Goal: Task Accomplishment & Management: Complete application form

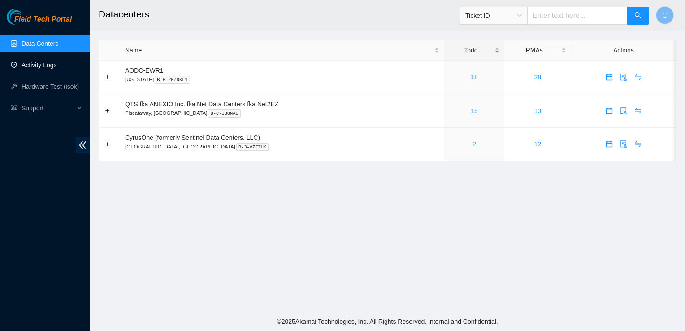
click at [47, 69] on link "Activity Logs" at bounding box center [39, 64] width 35 height 7
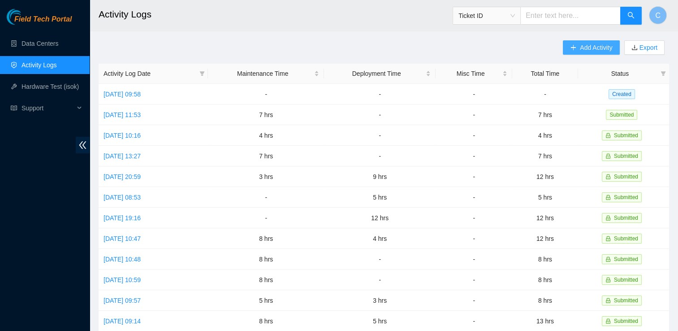
click at [584, 42] on button "Add Activity" at bounding box center [591, 47] width 56 height 14
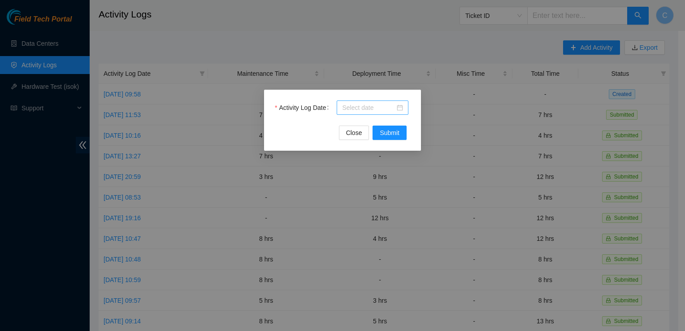
click at [400, 107] on div at bounding box center [372, 108] width 61 height 10
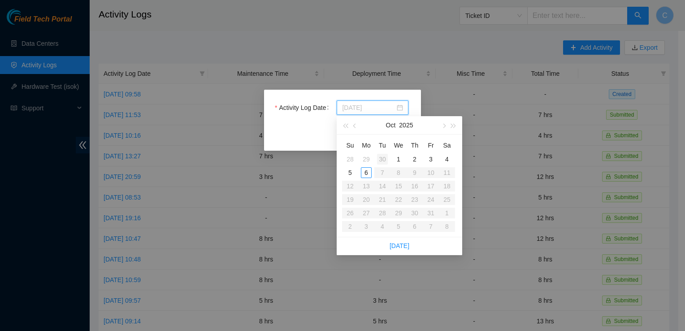
type input "[DATE]"
click at [358, 126] on button "button" at bounding box center [355, 125] width 10 height 18
type input "[DATE]"
click at [378, 211] on div "30" at bounding box center [382, 212] width 11 height 11
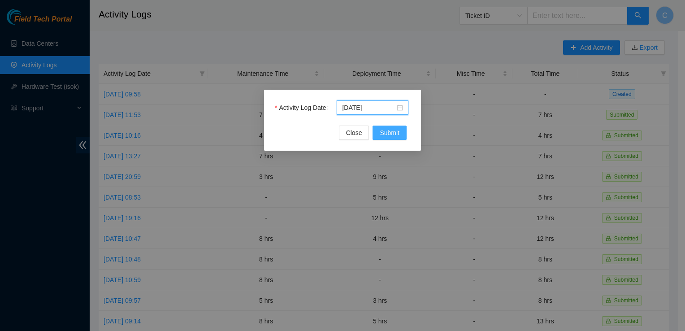
click at [395, 134] on span "Submit" at bounding box center [389, 133] width 20 height 10
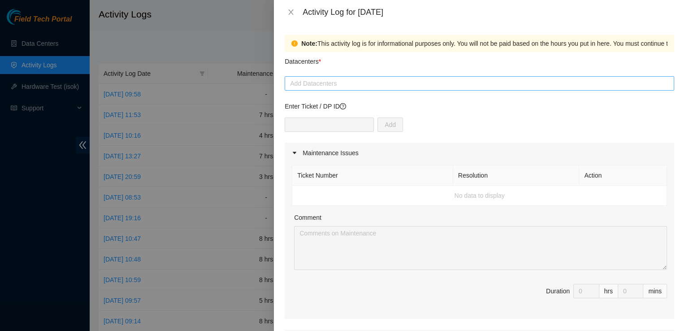
click at [355, 87] on div at bounding box center [479, 83] width 385 height 11
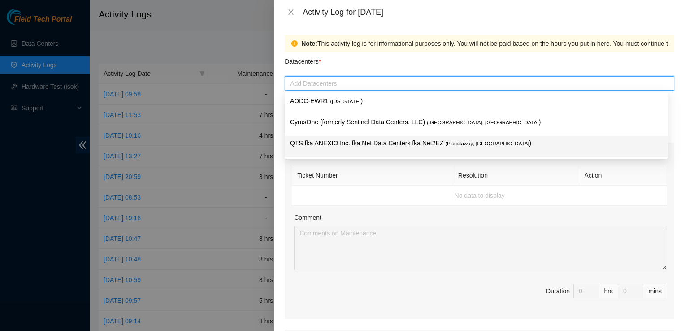
click at [356, 141] on p "QTS fka ANEXIO Inc. fka Net Data Centers fka Net2EZ ( [GEOGRAPHIC_DATA], [GEOGR…" at bounding box center [476, 143] width 372 height 10
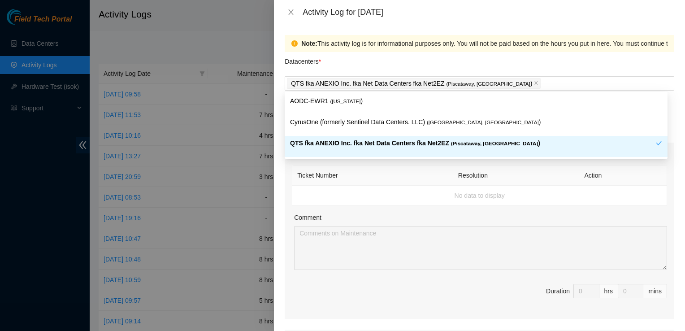
click at [645, 181] on th "Action" at bounding box center [623, 175] width 88 height 20
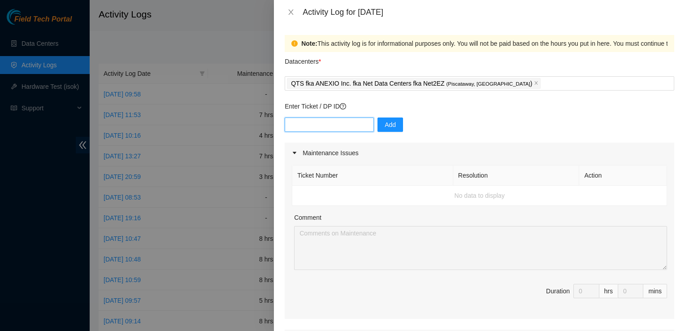
click at [308, 122] on input "text" at bounding box center [329, 124] width 89 height 14
type input "DP85945"
click at [378, 133] on div "DP85945 Add" at bounding box center [479, 129] width 389 height 25
click at [384, 127] on span "Add" at bounding box center [389, 125] width 11 height 10
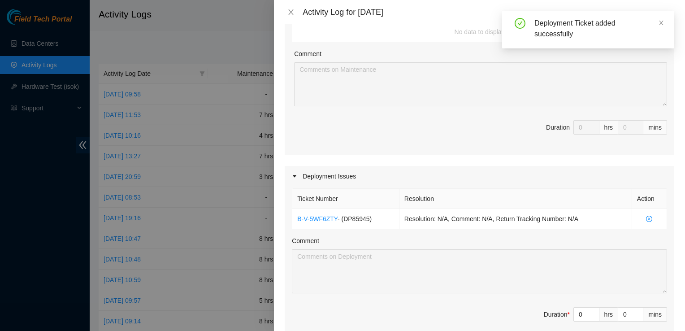
scroll to position [269, 0]
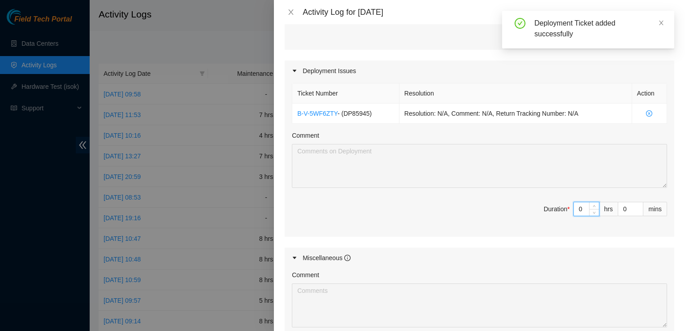
click at [577, 207] on input "0" at bounding box center [585, 208] width 25 height 13
type input "6"
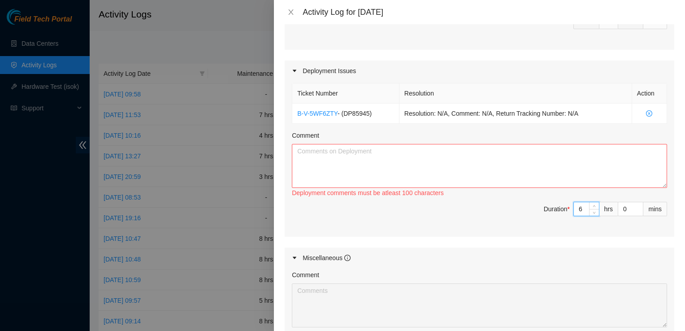
type input "6"
click at [487, 183] on textarea "Comment" at bounding box center [479, 166] width 375 height 44
drag, startPoint x: 343, startPoint y: 148, endPoint x: 348, endPoint y: 155, distance: 8.7
click at [343, 149] on textarea "Brought all outoging RMAs to data center receiving and returned with" at bounding box center [479, 166] width 375 height 44
click at [506, 144] on textarea "Brought all outging RMAs to data center receiving and returned with" at bounding box center [479, 166] width 375 height 44
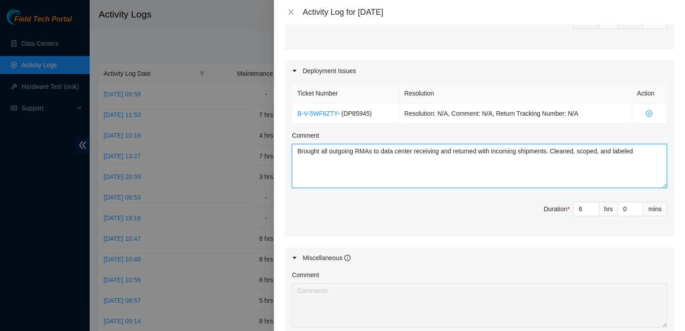
click at [636, 152] on textarea "Brought all outgoing RMAs to data center receiving and returned with incoming s…" at bounding box center [479, 166] width 375 height 44
click at [465, 161] on textarea "Brought all outgoing RMAs to data center receiving and returned with incoming s…" at bounding box center [479, 166] width 375 height 44
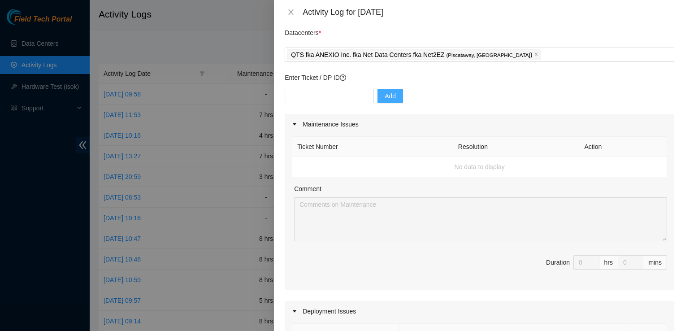
scroll to position [0, 0]
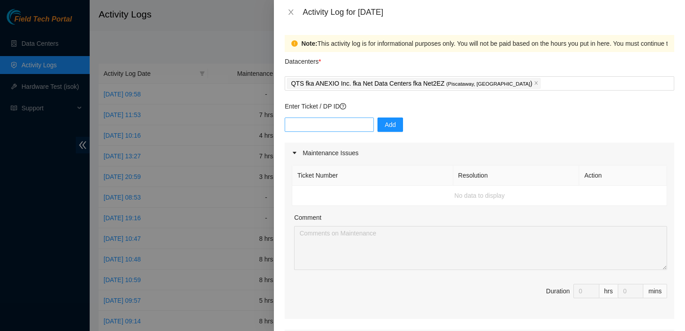
type textarea "Brought all outgoing RMAs to data center receiving and returned with incoming s…"
click at [316, 129] on input "text" at bounding box center [329, 124] width 89 height 14
type input "B-V-5TAWEPV"
click at [384, 128] on span "Add" at bounding box center [389, 125] width 11 height 10
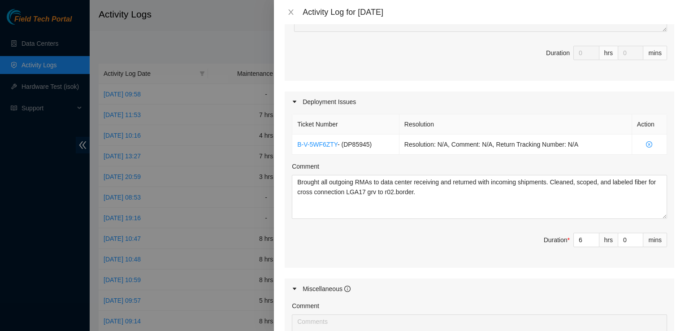
scroll to position [269, 0]
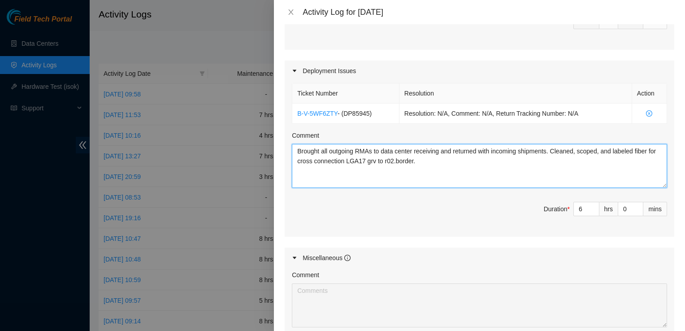
click at [429, 157] on textarea "Brought all outgoing RMAs to data center receiving and returned with incoming s…" at bounding box center [479, 166] width 375 height 44
click at [423, 160] on textarea "Brought all outgoing RMAs to data center receiving and returned with incoming s…" at bounding box center [479, 166] width 375 height 44
type textarea "Brought all outgoing RMAs to data center receiving and returned with incoming s…"
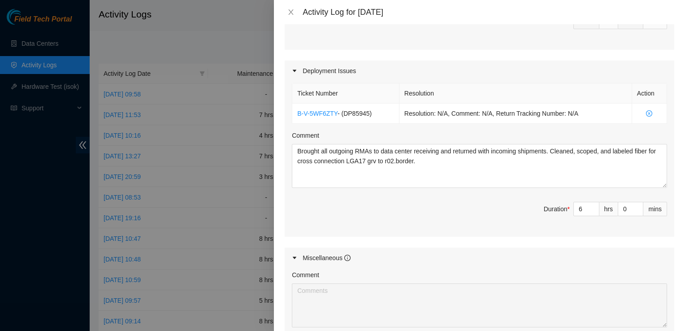
click at [68, 266] on div at bounding box center [342, 165] width 685 height 331
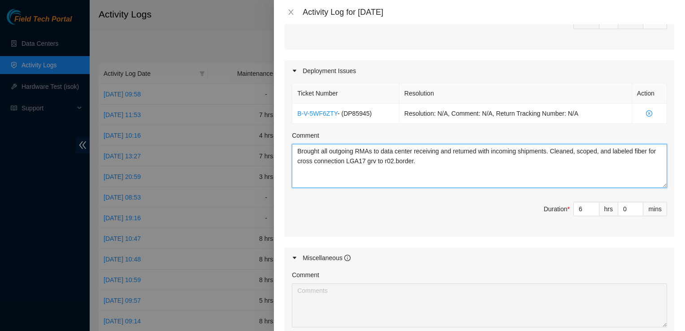
click at [449, 162] on textarea "Brought all outgoing RMAs to data center receiving and returned with incoming s…" at bounding box center [479, 166] width 375 height 44
drag, startPoint x: 422, startPoint y: 161, endPoint x: 433, endPoint y: 169, distance: 13.4
click at [423, 161] on textarea "Brought all outgoing RMAs to data center receiving and returned with incoming s…" at bounding box center [479, 166] width 375 height 44
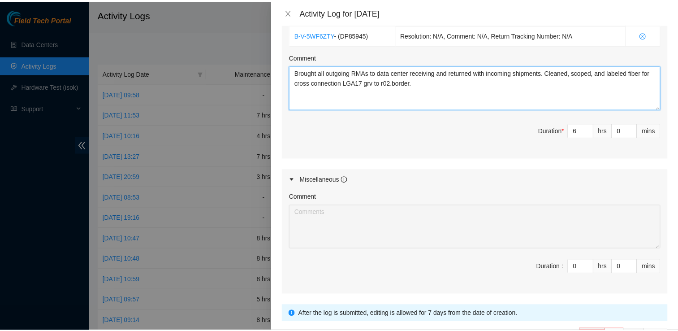
scroll to position [406, 0]
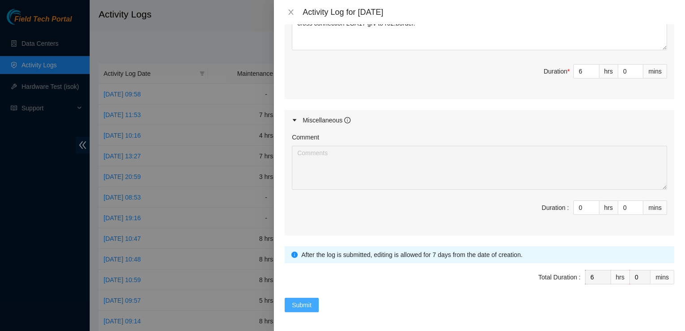
click at [307, 303] on span "Submit" at bounding box center [302, 305] width 20 height 10
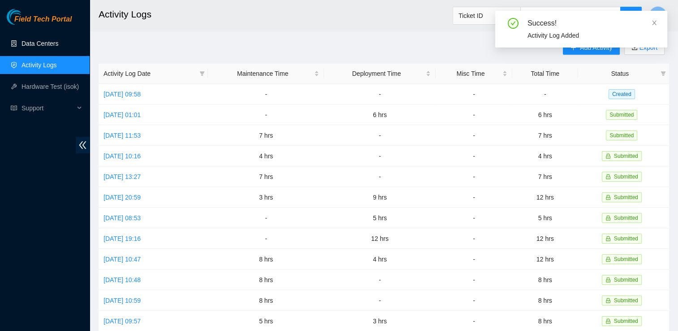
click at [48, 43] on link "Data Centers" at bounding box center [40, 43] width 37 height 7
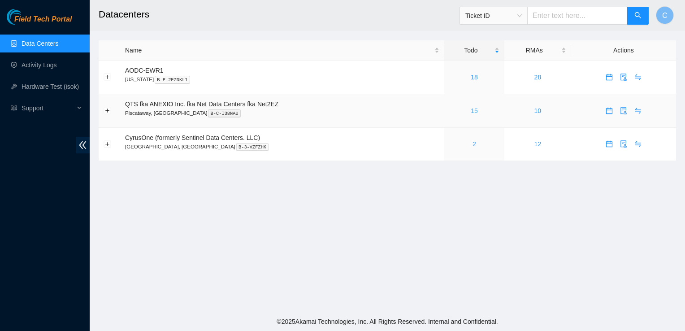
click at [475, 110] on link "15" at bounding box center [473, 110] width 7 height 7
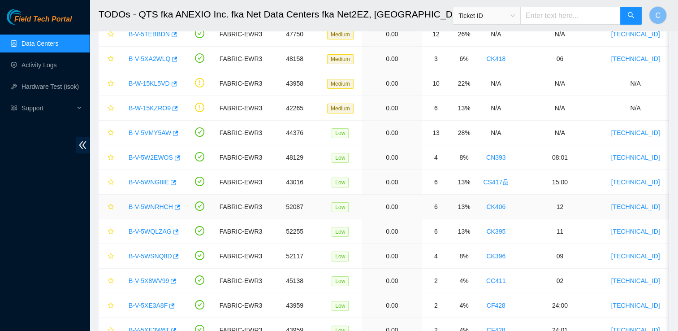
scroll to position [79, 0]
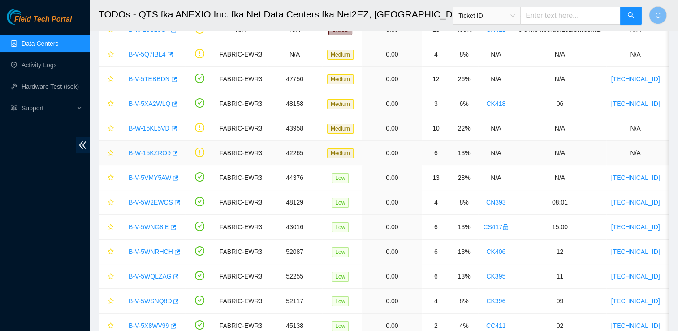
click at [146, 151] on link "B-W-15KZRO9" at bounding box center [150, 152] width 42 height 7
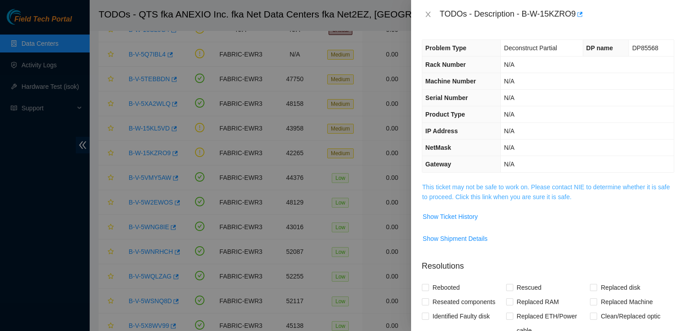
click at [461, 186] on link "This ticket may not be safe to work on. Please contact NIE to determine whether…" at bounding box center [545, 191] width 247 height 17
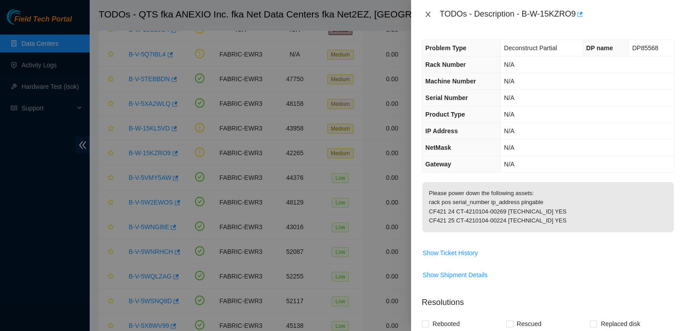
drag, startPoint x: 429, startPoint y: 15, endPoint x: 423, endPoint y: 19, distance: 7.1
click at [428, 15] on icon "close" at bounding box center [427, 14] width 7 height 7
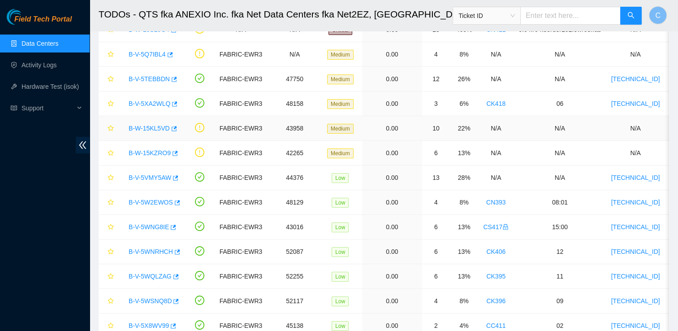
click at [156, 128] on link "B-W-15KL5VD" at bounding box center [149, 128] width 41 height 7
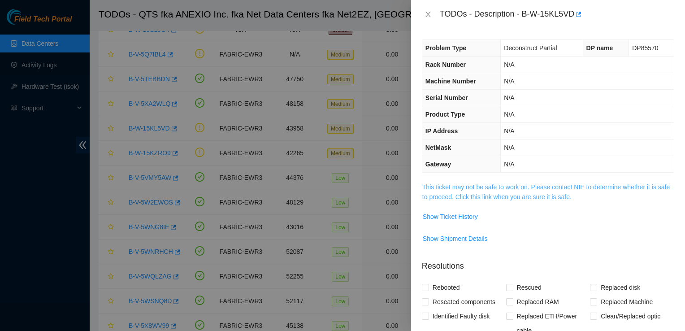
click at [488, 186] on link "This ticket may not be safe to work on. Please contact NIE to determine whether…" at bounding box center [545, 191] width 247 height 17
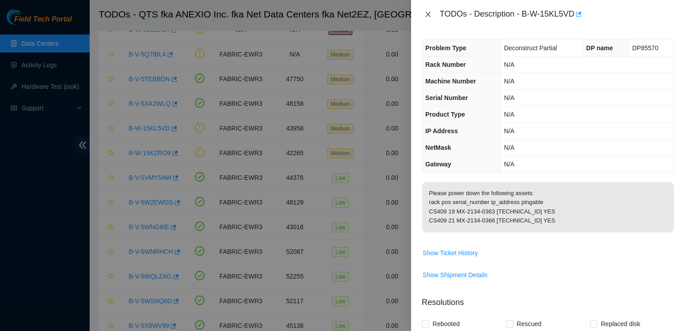
drag, startPoint x: 429, startPoint y: 13, endPoint x: 422, endPoint y: 18, distance: 8.6
click at [428, 13] on icon "close" at bounding box center [427, 14] width 5 height 5
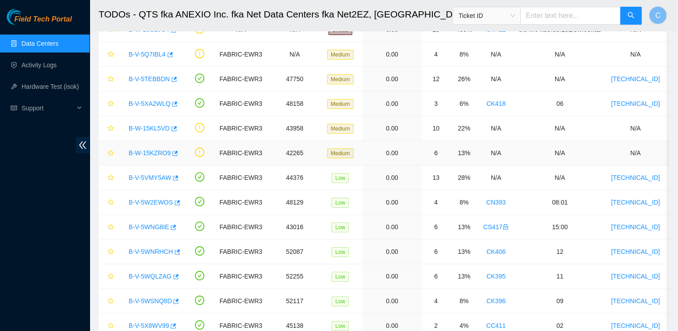
click at [163, 152] on link "B-W-15KZRO9" at bounding box center [150, 152] width 42 height 7
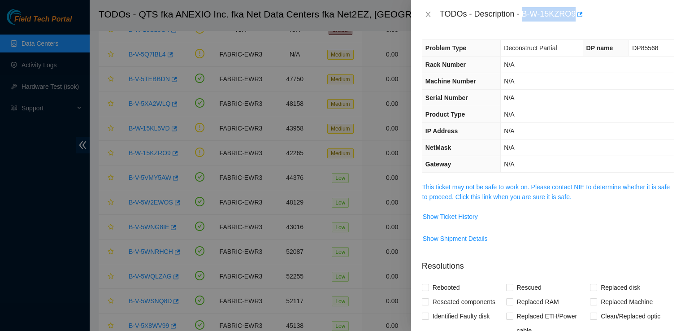
drag, startPoint x: 522, startPoint y: 14, endPoint x: 574, endPoint y: 12, distance: 51.6
click at [574, 12] on div "TODOs - Description - B-W-15KZRO9" at bounding box center [557, 14] width 234 height 14
drag, startPoint x: 574, startPoint y: 12, endPoint x: 561, endPoint y: 17, distance: 14.5
copy div "B-W-15KZRO9"
click at [430, 15] on icon "close" at bounding box center [427, 14] width 7 height 7
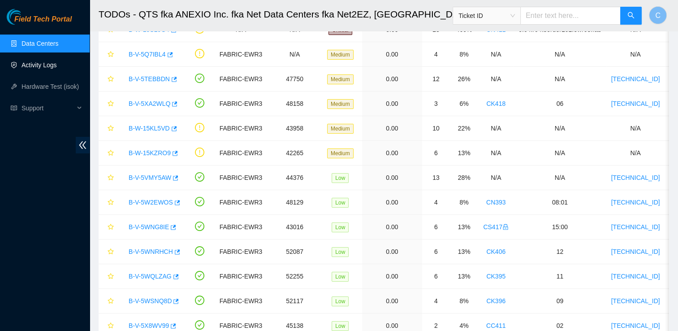
drag, startPoint x: 39, startPoint y: 62, endPoint x: 52, endPoint y: 62, distance: 13.0
click at [39, 62] on link "Activity Logs" at bounding box center [39, 64] width 35 height 7
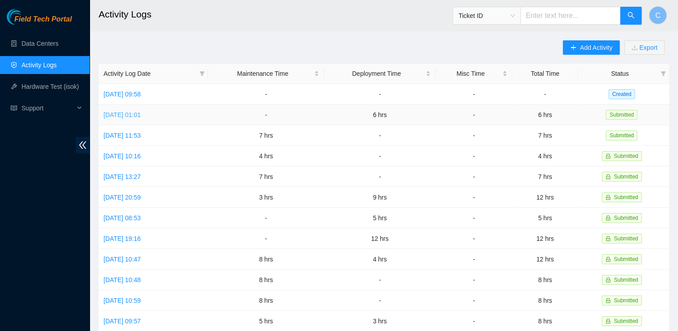
click at [141, 114] on link "[DATE] 01:01" at bounding box center [121, 114] width 37 height 7
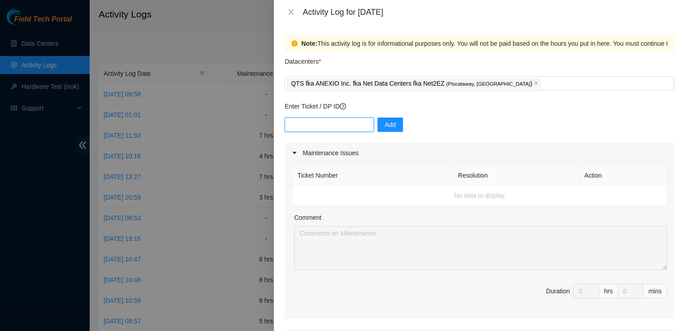
click at [348, 126] on input "text" at bounding box center [329, 124] width 89 height 14
paste input "B-W-15KZRO9"
type input "B-W-15KZRO9"
click at [392, 119] on button "Add" at bounding box center [390, 124] width 26 height 14
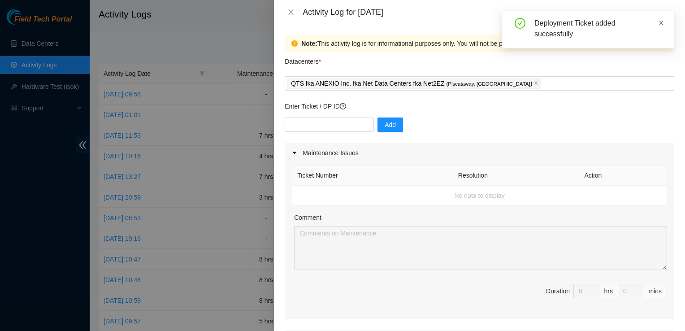
click at [659, 26] on icon "close" at bounding box center [661, 23] width 6 height 6
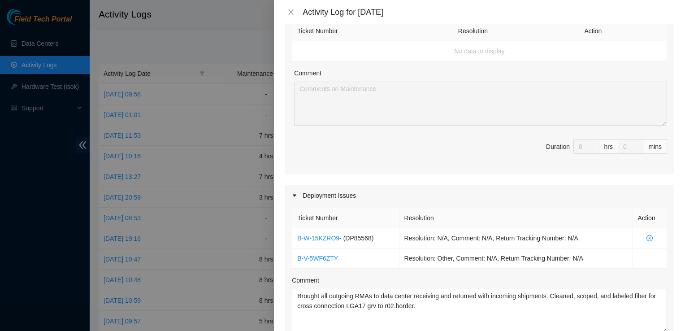
scroll to position [45, 0]
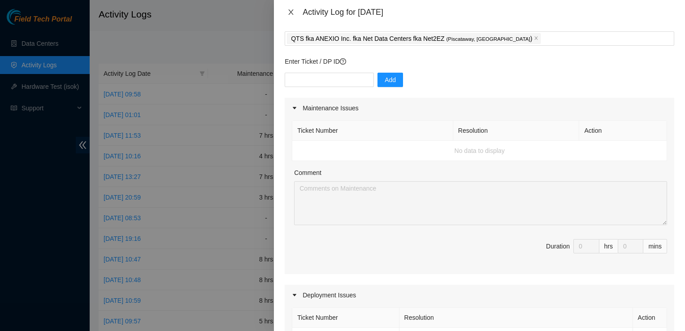
click at [293, 12] on icon "close" at bounding box center [290, 12] width 7 height 7
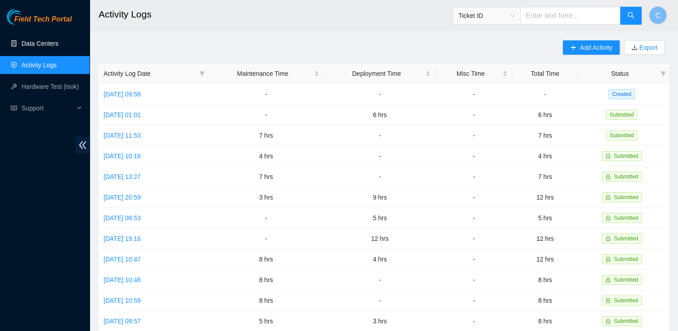
click at [50, 44] on link "Data Centers" at bounding box center [40, 43] width 37 height 7
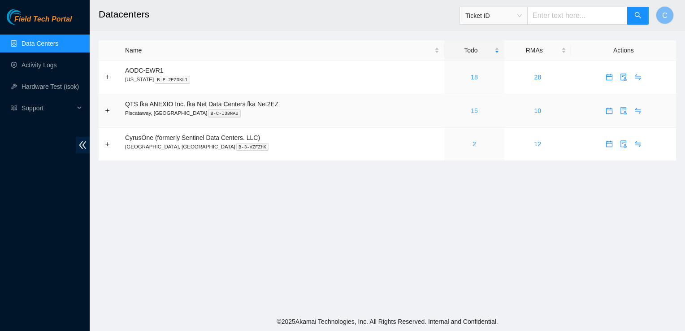
click at [471, 112] on link "15" at bounding box center [473, 110] width 7 height 7
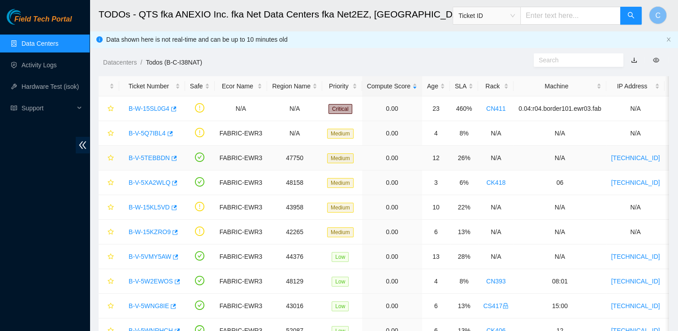
click at [138, 160] on link "B-V-5TEBBDN" at bounding box center [149, 157] width 41 height 7
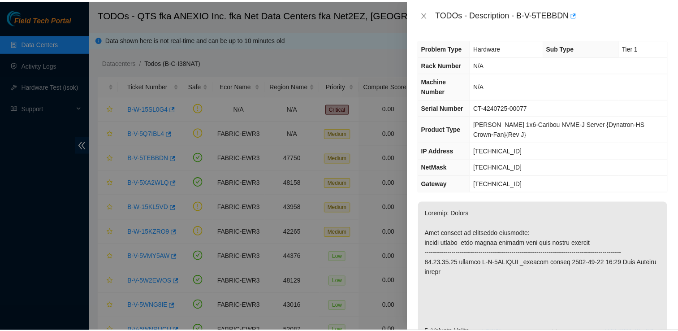
scroll to position [134, 0]
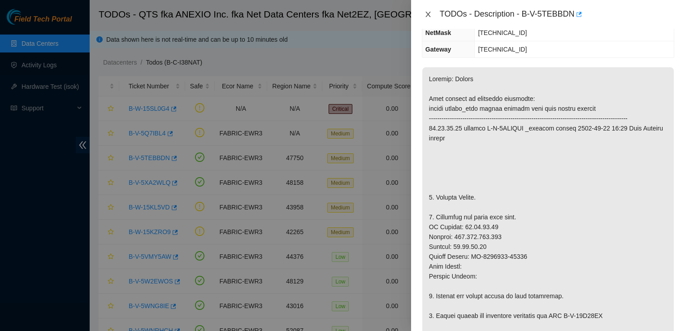
click at [424, 14] on icon "close" at bounding box center [427, 14] width 7 height 7
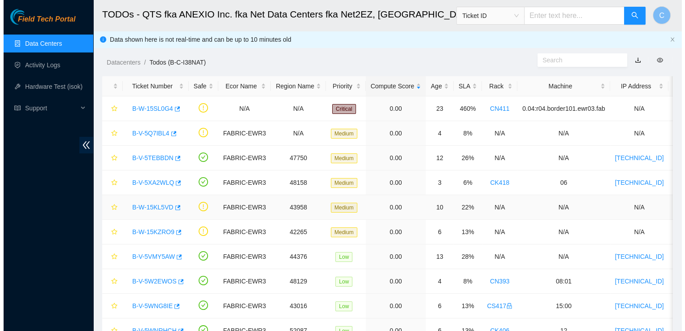
scroll to position [144, 0]
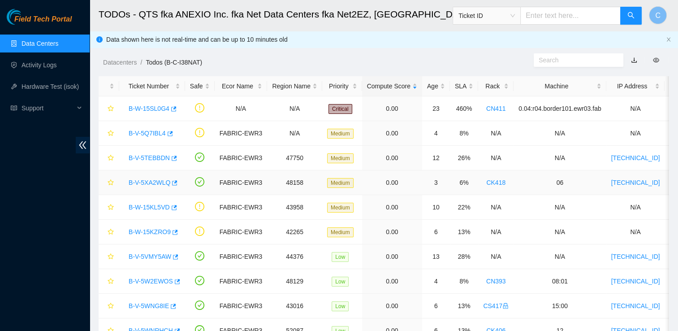
click at [149, 184] on link "B-V-5XA2WLQ" at bounding box center [150, 182] width 42 height 7
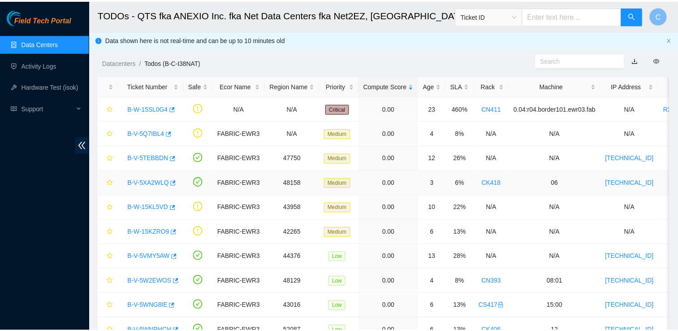
scroll to position [115, 0]
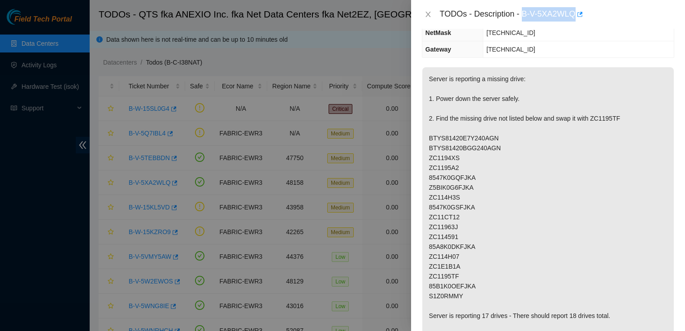
drag, startPoint x: 522, startPoint y: 10, endPoint x: 574, endPoint y: 6, distance: 53.0
click at [574, 6] on div "TODOs - Description - B-V-5XA2WLQ" at bounding box center [548, 14] width 274 height 29
drag, startPoint x: 574, startPoint y: 6, endPoint x: 563, endPoint y: 13, distance: 13.4
copy div "B-V-5XA2WLQ"
click at [430, 15] on icon "close" at bounding box center [427, 14] width 7 height 7
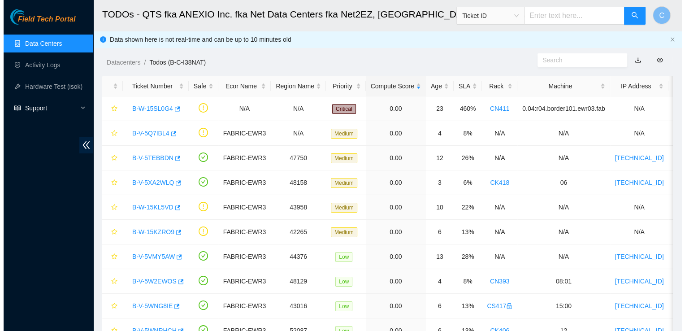
scroll to position [144, 0]
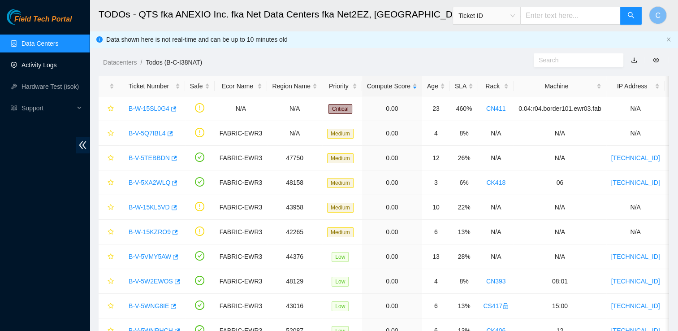
click at [52, 64] on link "Activity Logs" at bounding box center [39, 64] width 35 height 7
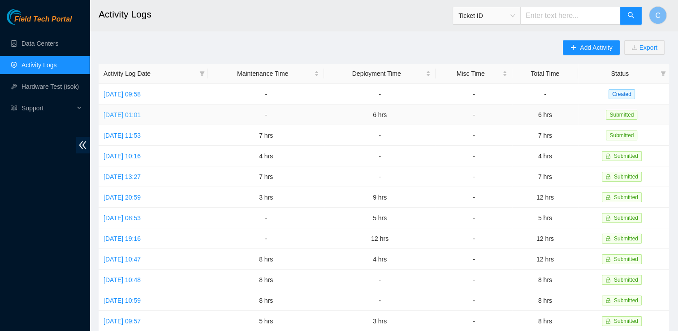
click at [136, 112] on link "[DATE] 01:01" at bounding box center [121, 114] width 37 height 7
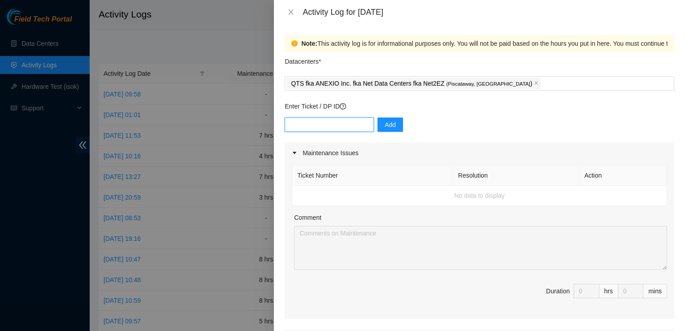
click at [319, 123] on input "text" at bounding box center [329, 124] width 89 height 14
paste input "B-V-5XA2WLQ"
type input "B-V-5XA2WLQ"
click at [384, 123] on span "Add" at bounding box center [389, 125] width 11 height 10
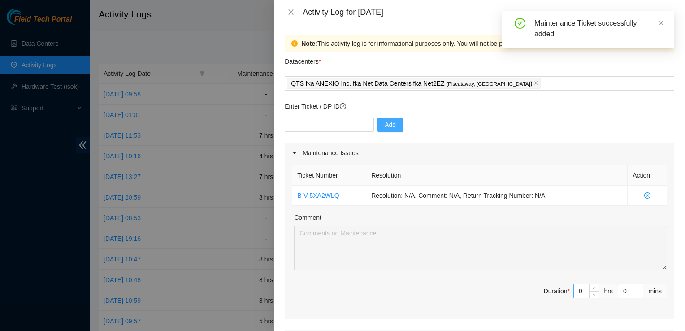
click at [575, 290] on input "0" at bounding box center [585, 290] width 25 height 13
type input "6"
type input "12"
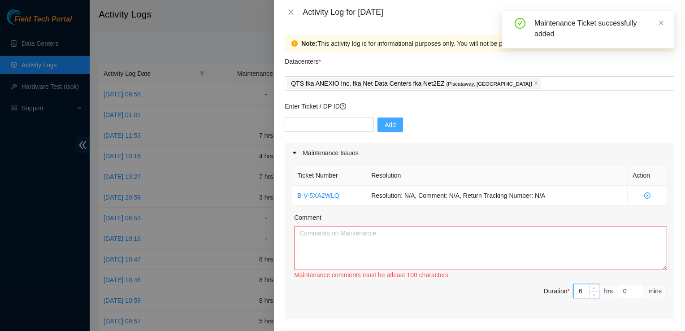
type input "6"
click at [500, 245] on textarea "Comment" at bounding box center [480, 248] width 373 height 44
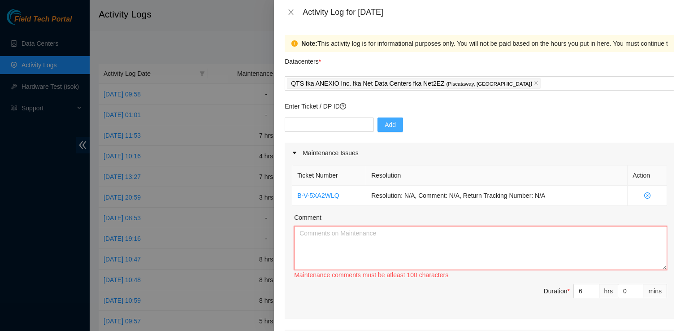
click at [400, 239] on textarea "Comment" at bounding box center [480, 248] width 373 height 44
type textarea "A"
click at [406, 234] on textarea "Worked on" at bounding box center [480, 248] width 373 height 44
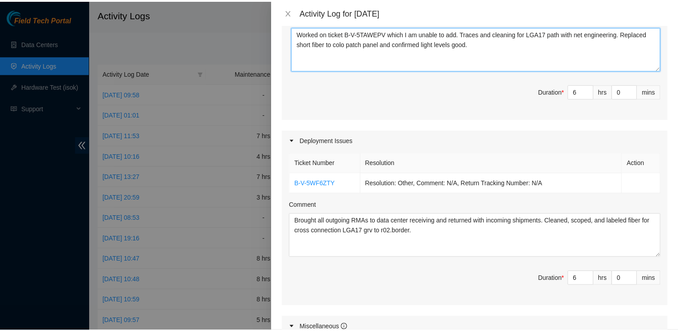
scroll to position [406, 0]
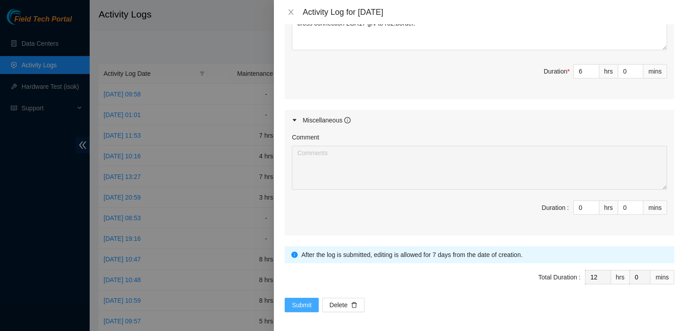
type textarea "Worked on ticket B-V-5TAWEPV which I am unable to add. Traces and cleaning for …"
click at [305, 305] on span "Submit" at bounding box center [302, 305] width 20 height 10
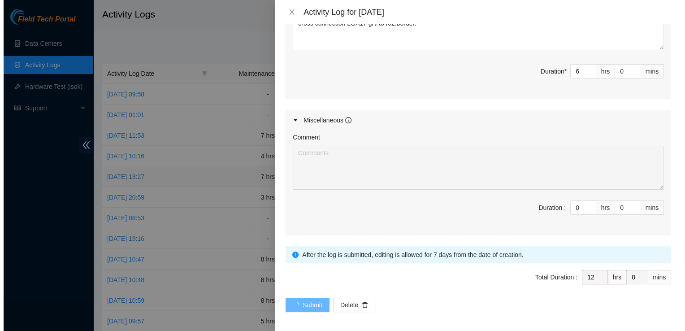
scroll to position [0, 0]
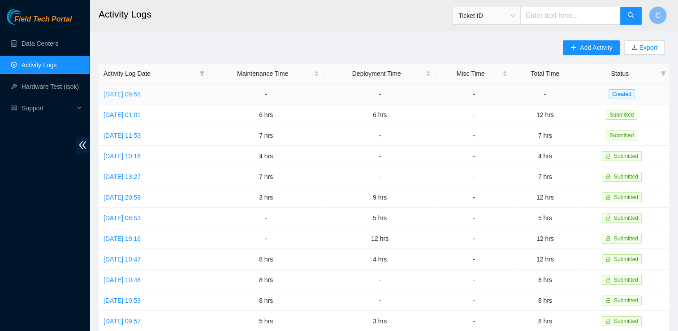
click at [141, 92] on link "[DATE] 09:58" at bounding box center [121, 94] width 37 height 7
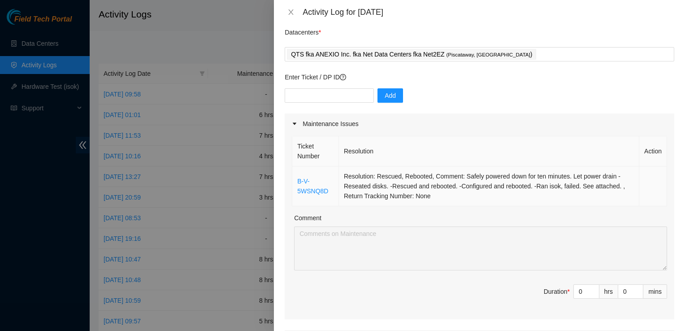
scroll to position [45, 0]
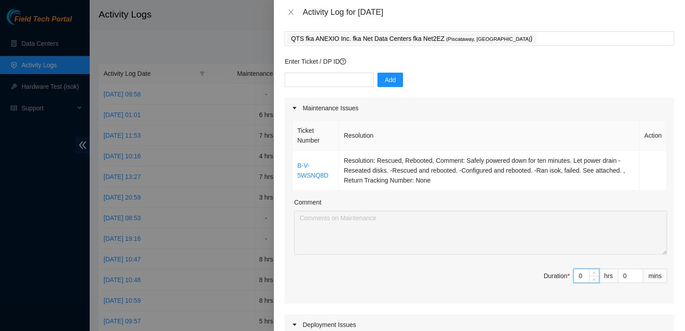
click at [573, 275] on input "0" at bounding box center [585, 275] width 25 height 13
type input "2"
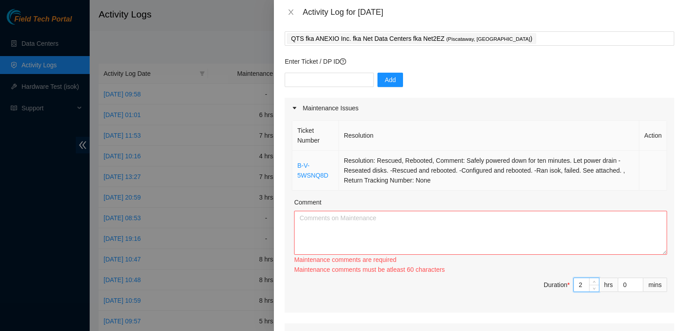
type input "2"
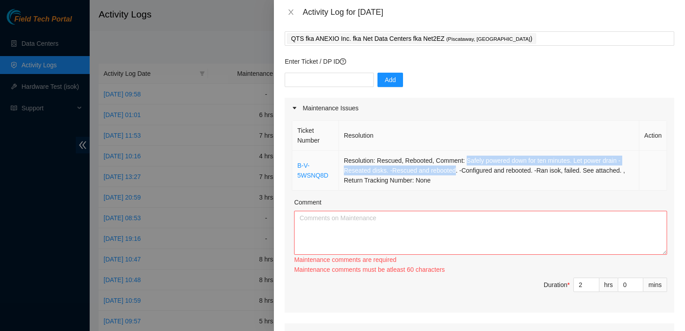
drag, startPoint x: 461, startPoint y: 160, endPoint x: 451, endPoint y: 174, distance: 17.1
click at [451, 174] on td "Resolution: Rescued, Rebooted, Comment: Safely powered down for ten minutes. Le…" at bounding box center [489, 171] width 300 height 40
drag, startPoint x: 451, startPoint y: 174, endPoint x: 447, endPoint y: 171, distance: 5.1
copy td "Safely powered down for ten minutes. Let power drain -Reseated disks. -Rescued …"
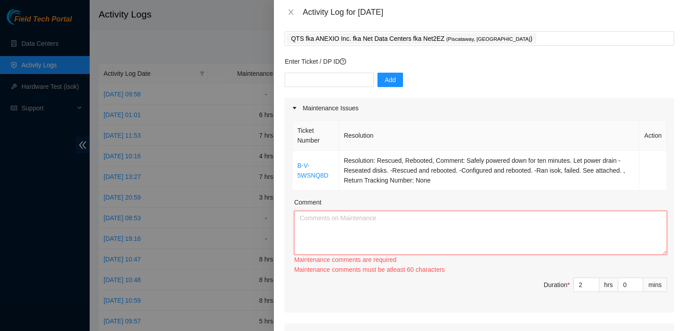
click at [419, 232] on textarea "Comment" at bounding box center [480, 233] width 373 height 44
paste textarea "Safely powered down for ten minutes. Let power drain -Reseated disks. -Rescued …"
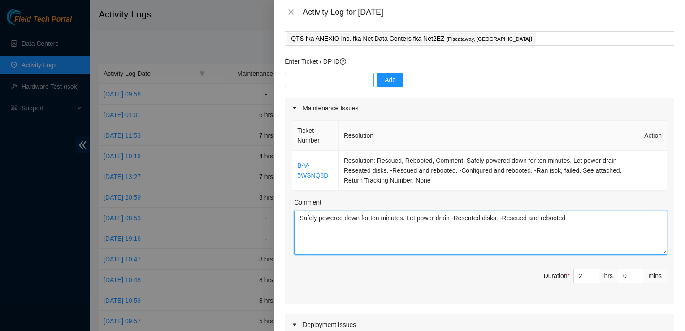
type textarea "Safely powered down for ten minutes. Let power drain -Reseated disks. -Rescued …"
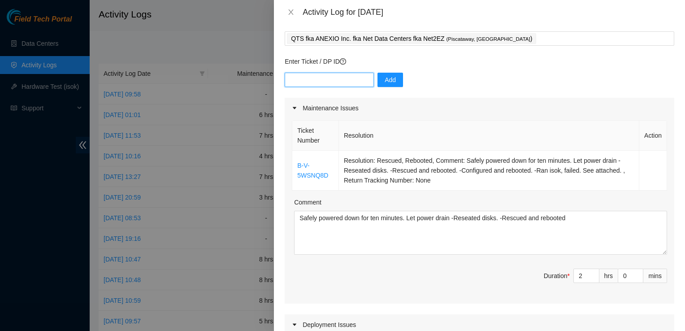
click at [324, 78] on input "text" at bounding box center [329, 80] width 89 height 14
type input "DP85945"
click at [384, 76] on span "Add" at bounding box center [389, 80] width 11 height 10
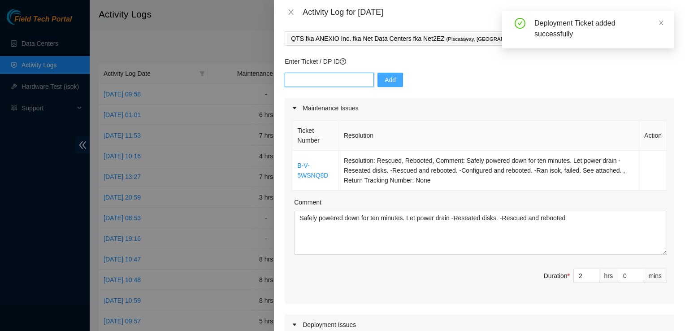
click at [335, 82] on input "text" at bounding box center [329, 80] width 89 height 14
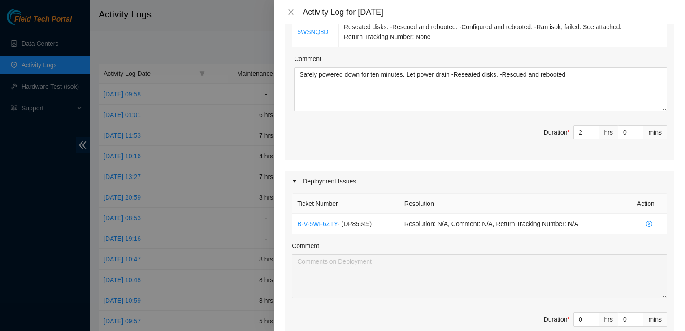
scroll to position [224, 0]
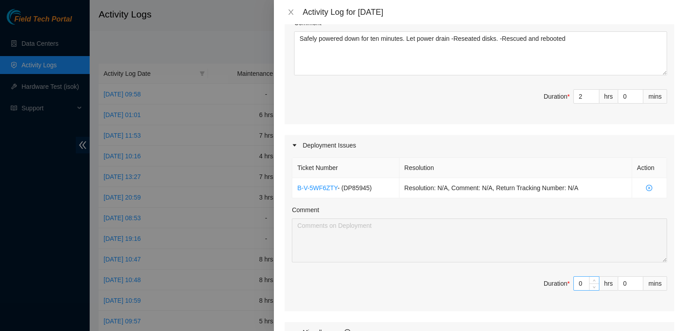
click at [573, 282] on input "0" at bounding box center [585, 282] width 25 height 13
click at [573, 284] on input "0" at bounding box center [585, 282] width 25 height 13
type input "6"
type input "8"
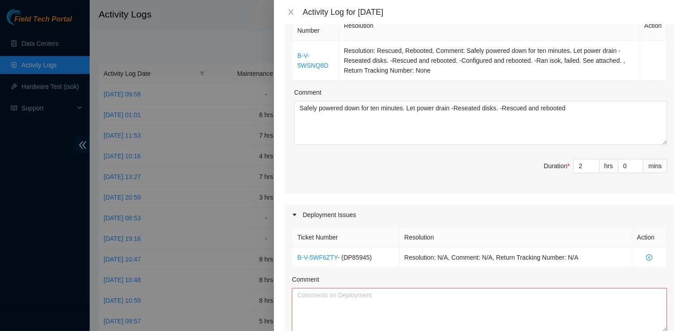
scroll to position [0, 0]
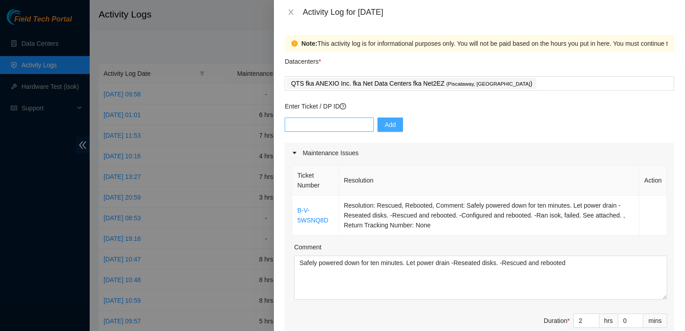
type input "6"
click at [319, 123] on input "text" at bounding box center [329, 124] width 89 height 14
type input "DP84113"
click at [384, 125] on span "Add" at bounding box center [389, 125] width 11 height 10
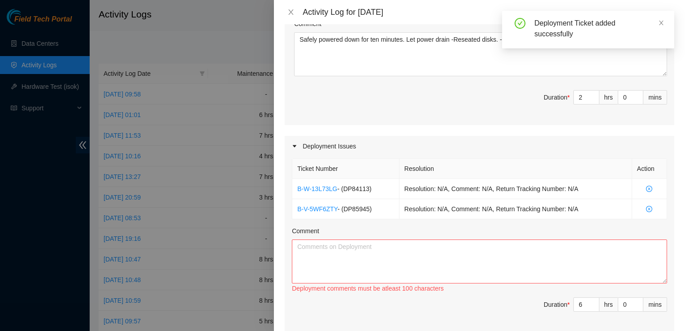
scroll to position [224, 0]
drag, startPoint x: 404, startPoint y: 260, endPoint x: 415, endPoint y: 255, distance: 12.0
click at [404, 260] on textarea "Comment" at bounding box center [479, 260] width 375 height 44
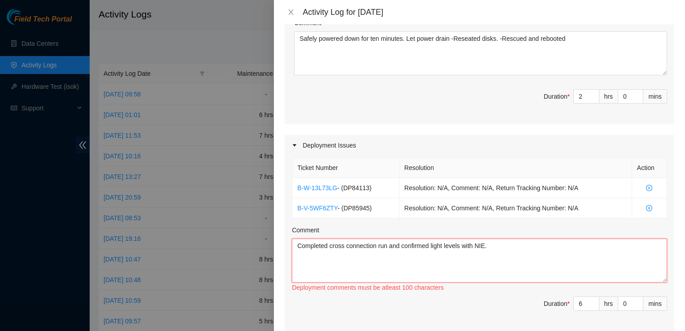
click at [502, 248] on textarea "Completed cross connection run and confirmed light levels with NIE." at bounding box center [479, 260] width 375 height 44
click at [329, 244] on textarea "Completed cross connection run and confirmed light levels with NIE." at bounding box center [479, 260] width 375 height 44
click at [424, 245] on textarea "Completed running cross connection run and confirmed light levels with NIE." at bounding box center [479, 260] width 375 height 44
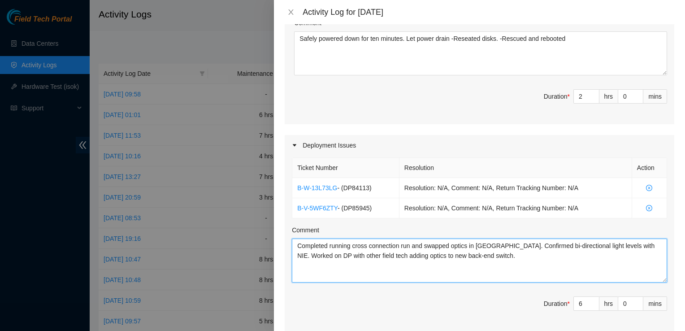
drag, startPoint x: 468, startPoint y: 255, endPoint x: 476, endPoint y: 258, distance: 8.8
click at [468, 256] on textarea "Completed running cross connection run and swapped optics in [GEOGRAPHIC_DATA].…" at bounding box center [479, 260] width 375 height 44
click at [490, 254] on textarea "Completed running cross connection run and swapped optics in [GEOGRAPHIC_DATA].…" at bounding box center [479, 260] width 375 height 44
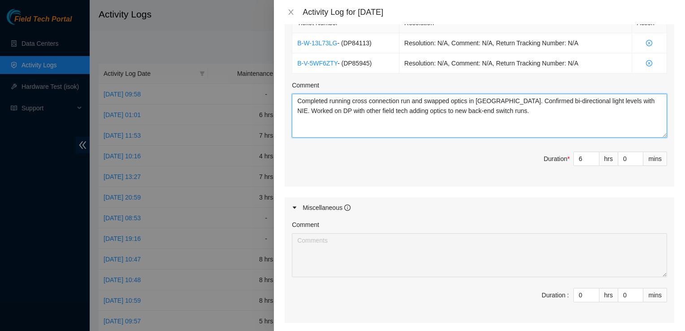
scroll to position [358, 0]
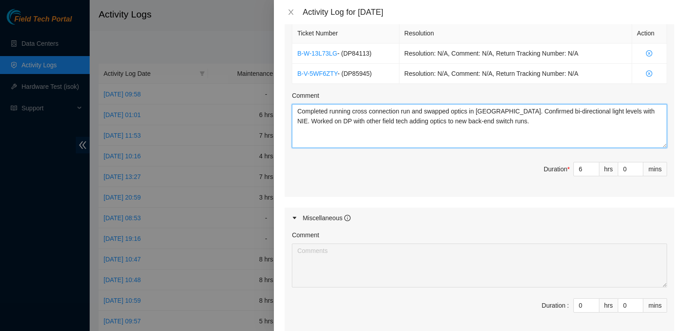
click at [363, 118] on textarea "Completed running cross connection run and swapped optics in [GEOGRAPHIC_DATA].…" at bounding box center [479, 126] width 375 height 44
click at [506, 119] on textarea "Completed running cross connection run and swapped optics in [GEOGRAPHIC_DATA].…" at bounding box center [479, 126] width 375 height 44
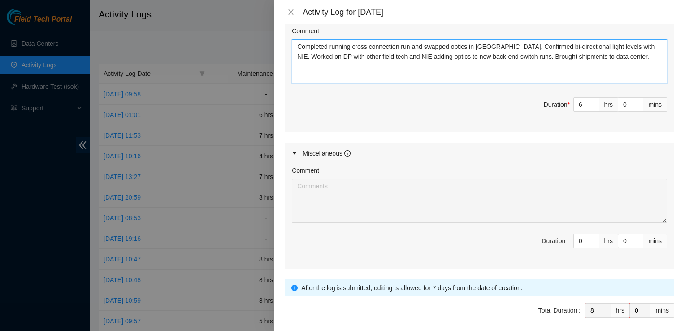
scroll to position [456, 0]
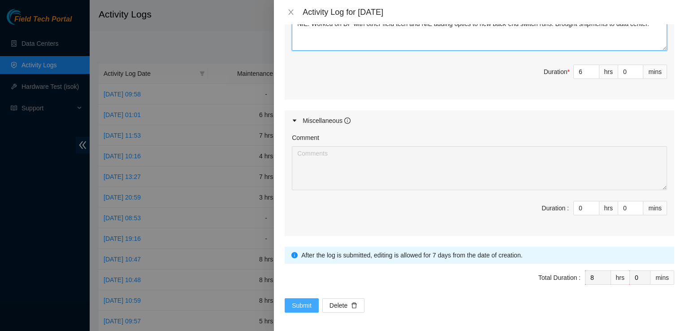
type textarea "Completed running cross connection run and swapped optics in [GEOGRAPHIC_DATA].…"
click at [294, 303] on span "Submit" at bounding box center [302, 305] width 20 height 10
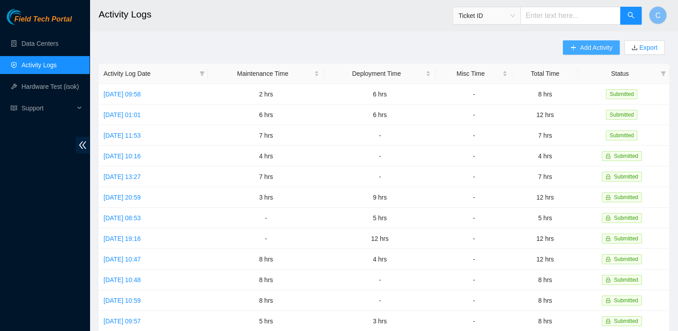
click at [581, 49] on span "Add Activity" at bounding box center [596, 48] width 32 height 10
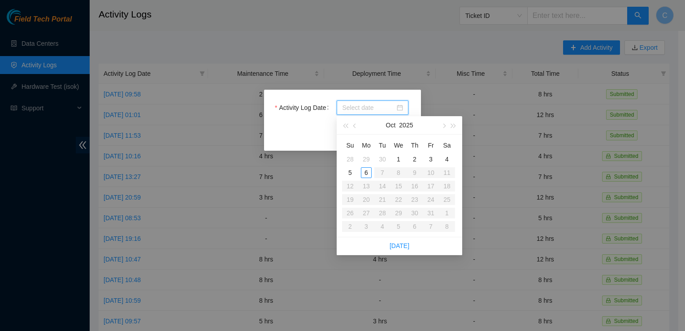
click at [369, 107] on input "Activity Log Date" at bounding box center [368, 108] width 53 height 10
type input "[DATE]"
click at [430, 158] on div "3" at bounding box center [430, 159] width 11 height 11
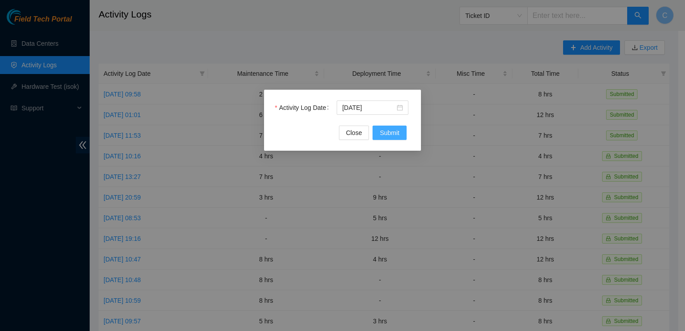
click at [385, 134] on span "Submit" at bounding box center [389, 133] width 20 height 10
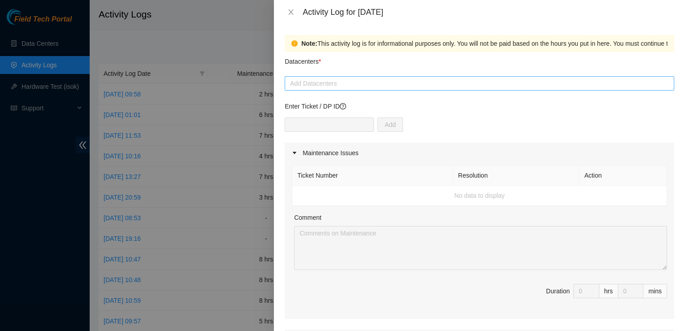
click at [332, 85] on div at bounding box center [479, 83] width 385 height 11
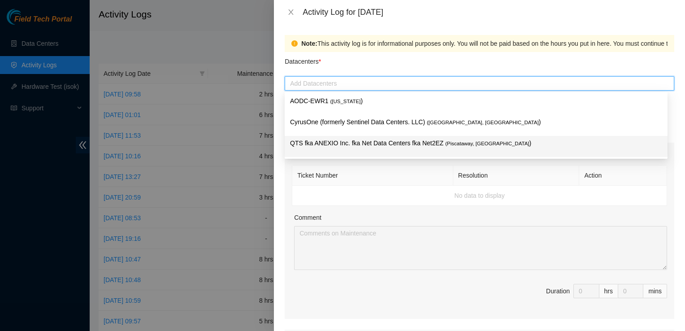
click at [315, 144] on p "QTS fka ANEXIO Inc. fka Net Data Centers fka Net2EZ ( [GEOGRAPHIC_DATA], [GEOGR…" at bounding box center [476, 143] width 372 height 10
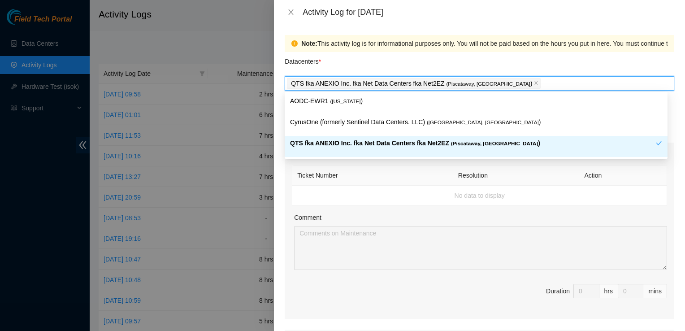
click at [519, 179] on th "Resolution" at bounding box center [516, 175] width 126 height 20
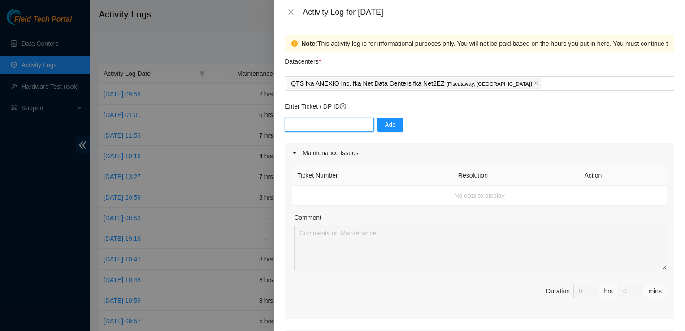
click at [342, 125] on input "text" at bounding box center [329, 124] width 89 height 14
type input "DP84381"
click at [384, 120] on span "Add" at bounding box center [389, 125] width 11 height 10
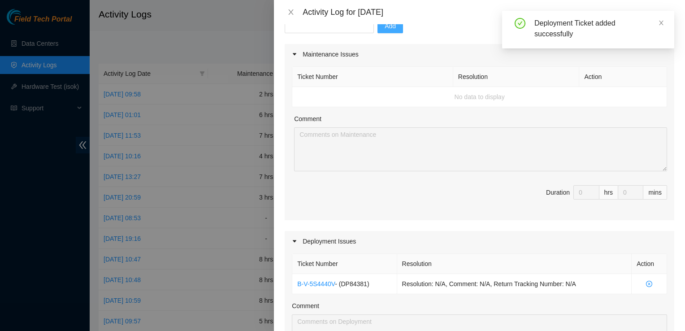
scroll to position [179, 0]
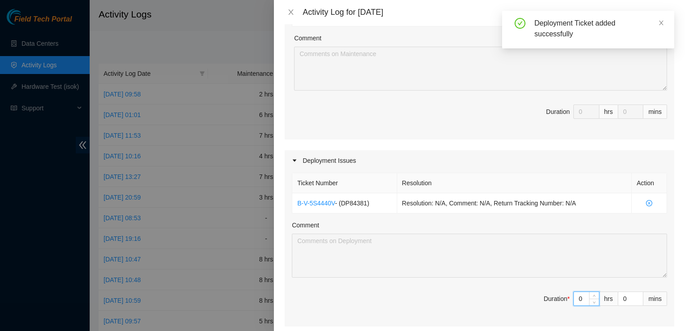
click at [574, 295] on input "0" at bounding box center [585, 298] width 25 height 13
type input "1"
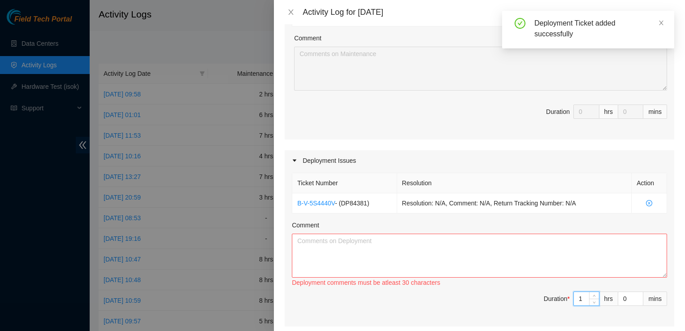
type input "10"
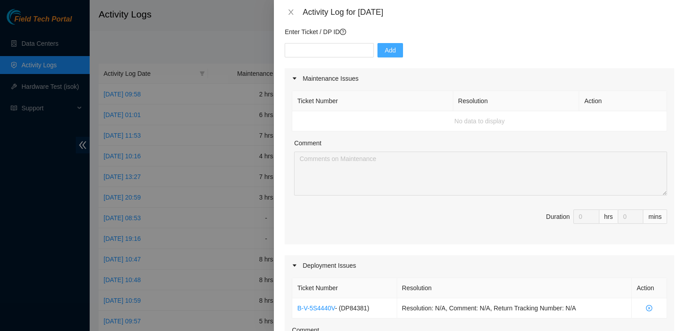
scroll to position [0, 0]
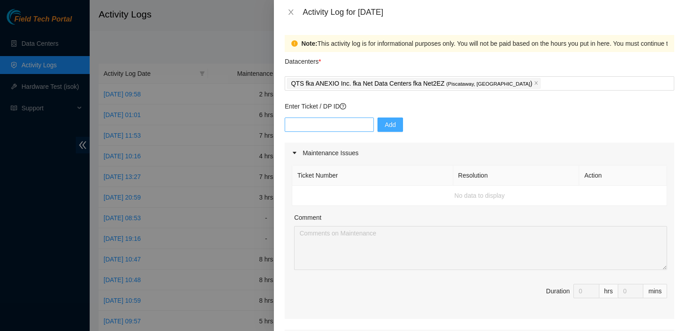
type input "10"
click at [313, 125] on input "text" at bounding box center [329, 124] width 89 height 14
type input "DP84113"
click at [387, 126] on span "Add" at bounding box center [389, 125] width 11 height 10
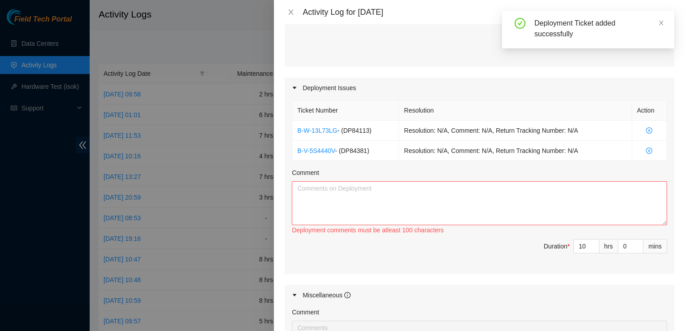
scroll to position [269, 0]
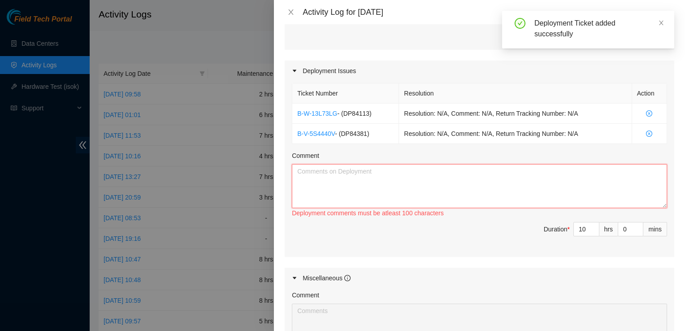
click at [439, 175] on textarea "Comment" at bounding box center [479, 186] width 375 height 44
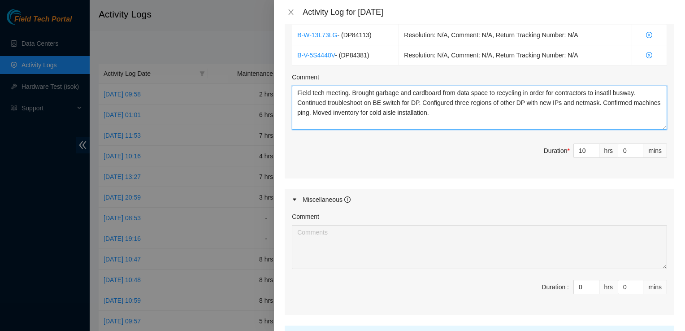
scroll to position [427, 0]
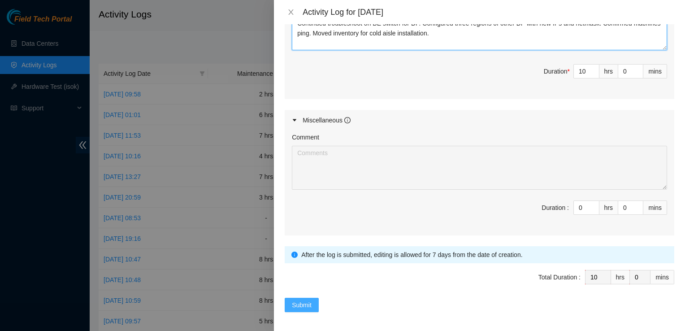
type textarea "Field tech meeting. Brought garbage and cardboard from data space to recycling …"
click at [294, 308] on button "Submit" at bounding box center [302, 305] width 34 height 14
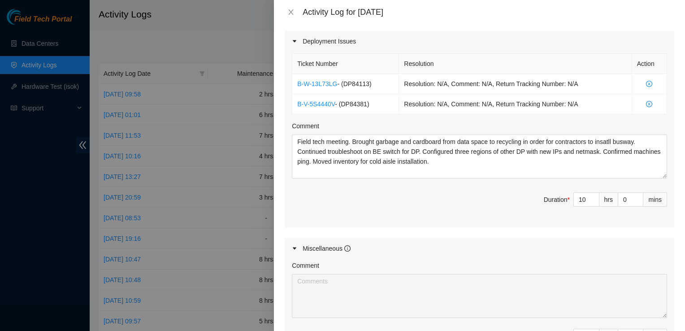
scroll to position [158, 0]
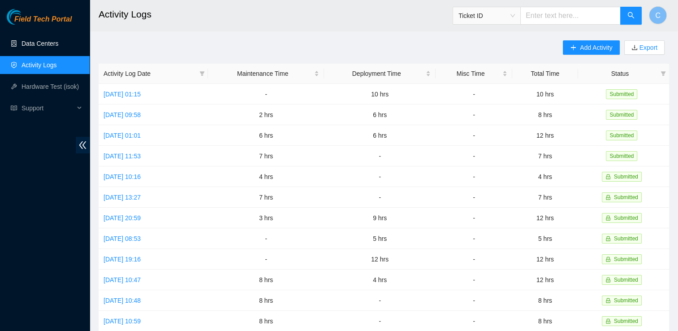
click at [34, 46] on link "Data Centers" at bounding box center [40, 43] width 37 height 7
